Goal: Transaction & Acquisition: Subscribe to service/newsletter

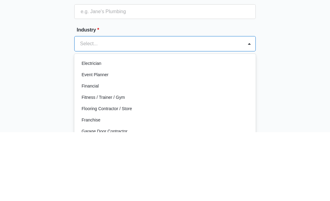
scroll to position [163, 0]
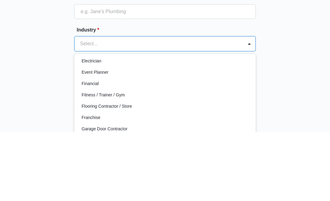
click at [290, 75] on div "Great to meet you, Tell us about your business Business Name * Industry * Accou…" at bounding box center [164, 143] width 313 height 248
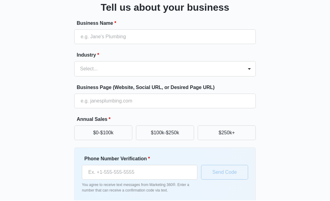
scroll to position [0, 0]
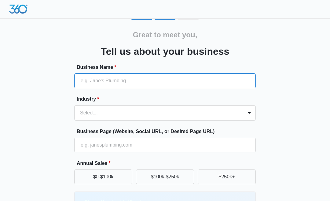
click at [143, 80] on input "Business Name *" at bounding box center [164, 80] width 181 height 15
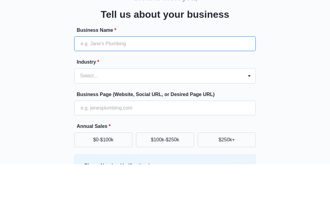
type input "G.R.AGA"
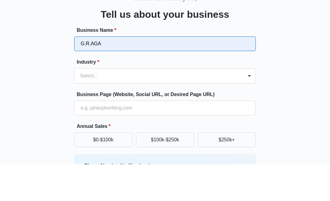
type input "(715) 819-6295"
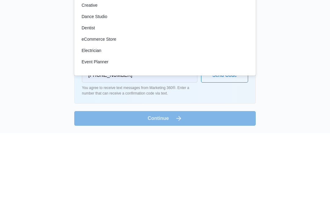
scroll to position [104, 0]
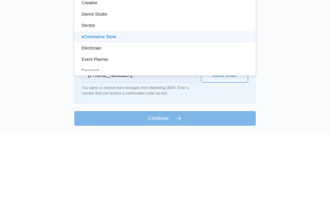
click at [110, 101] on p "eCommerce Store" at bounding box center [99, 104] width 35 height 6
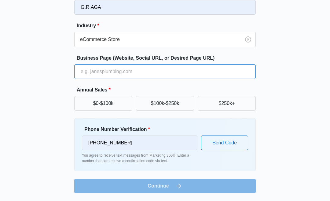
click at [145, 70] on input "Business Page (Website, Social URL, or Desired Page URL)" at bounding box center [164, 71] width 181 height 15
type input "miragina.com"
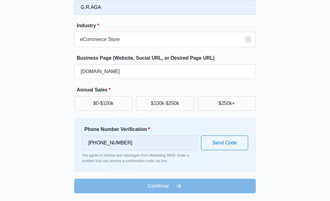
click at [108, 103] on button "$0-$100k" at bounding box center [103, 103] width 58 height 15
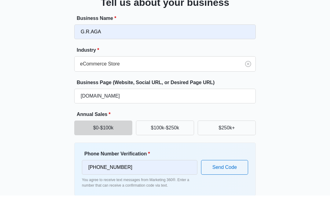
scroll to position [43, 0]
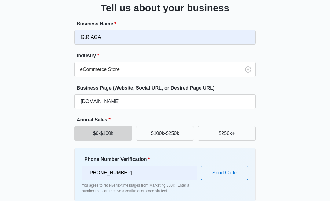
click at [301, 108] on div "Great to meet you, Tell us about your business Business Name * G.R.AGA Industry…" at bounding box center [164, 100] width 313 height 248
click at [226, 173] on button "Send Code" at bounding box center [224, 173] width 47 height 15
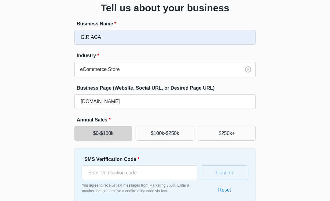
scroll to position [43, 0]
click at [156, 173] on input "SMS Verification Code *" at bounding box center [139, 172] width 115 height 15
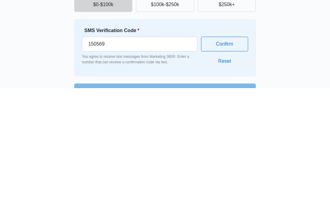
scroll to position [47, 0]
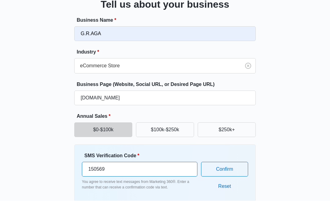
type input "150569"
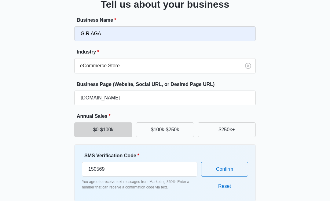
click at [228, 168] on button "Confirm" at bounding box center [224, 169] width 47 height 15
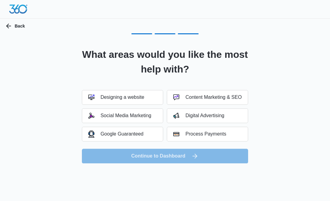
scroll to position [0, 0]
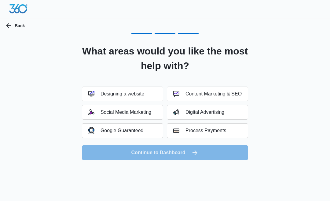
click at [204, 92] on div "Content Marketing & SEO" at bounding box center [207, 94] width 68 height 6
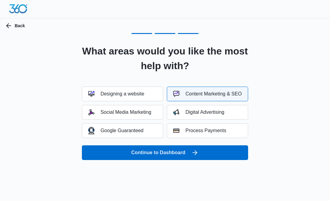
click at [166, 152] on button "Continue to Dashboard" at bounding box center [165, 152] width 166 height 15
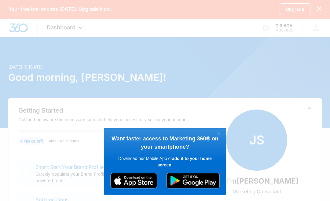
click at [218, 132] on link "×" at bounding box center [219, 134] width 11 height 8
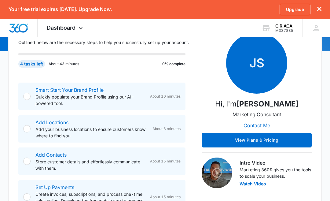
scroll to position [72, 0]
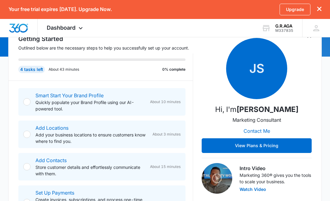
click at [318, 8] on icon "dismiss this dialog" at bounding box center [319, 9] width 4 height 4
